Goal: Task Accomplishment & Management: Complete application form

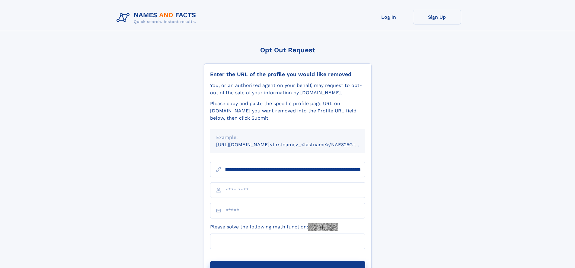
scroll to position [0, 67]
type input "**********"
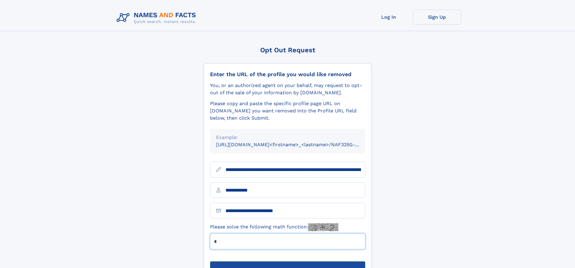
type input "*"
click at [287, 261] on button "Submit Opt Out Request" at bounding box center [287, 270] width 155 height 19
